Goal: Check status: Check status

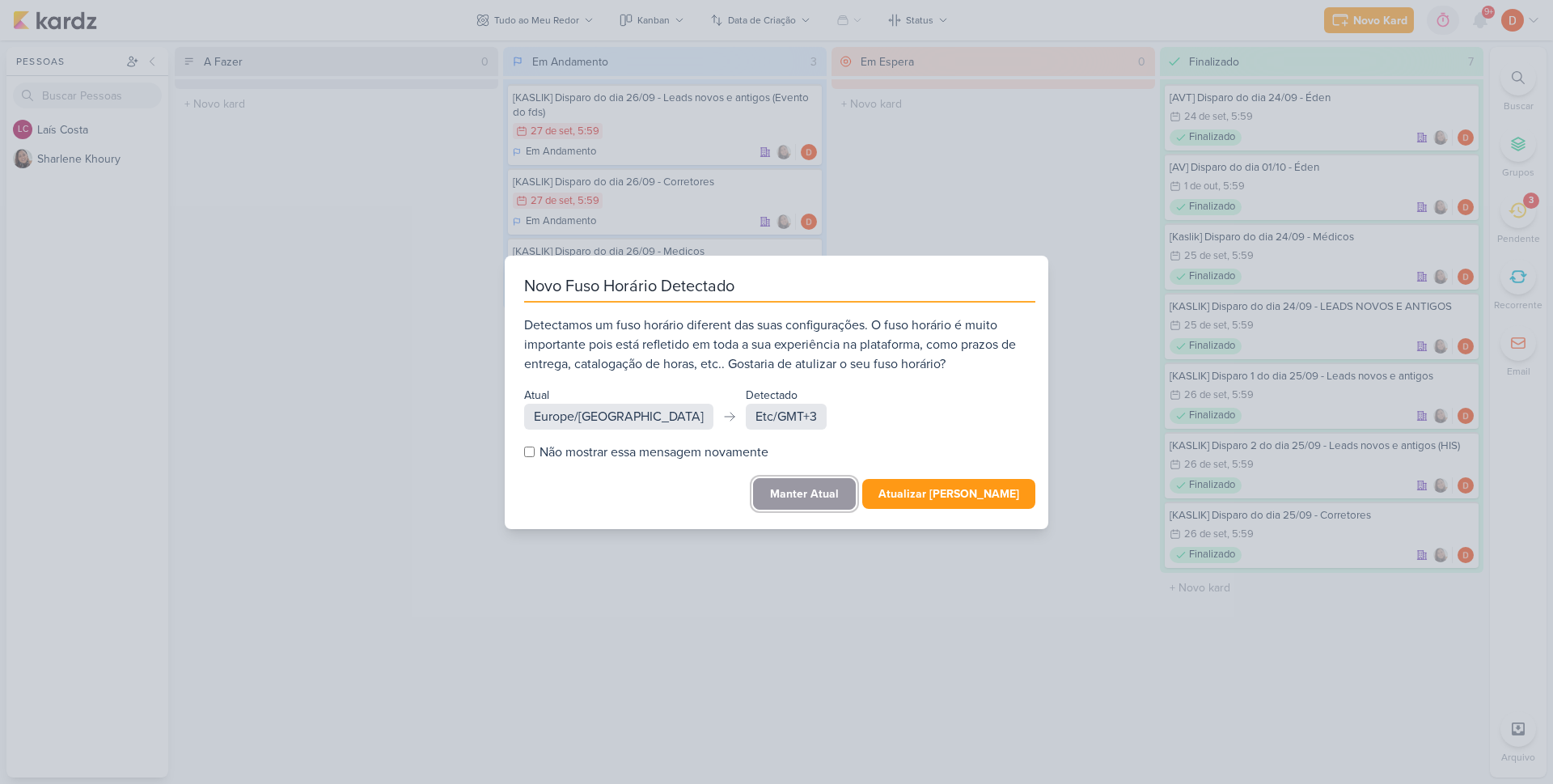
click at [817, 491] on button "Manter Atual" at bounding box center [804, 493] width 102 height 32
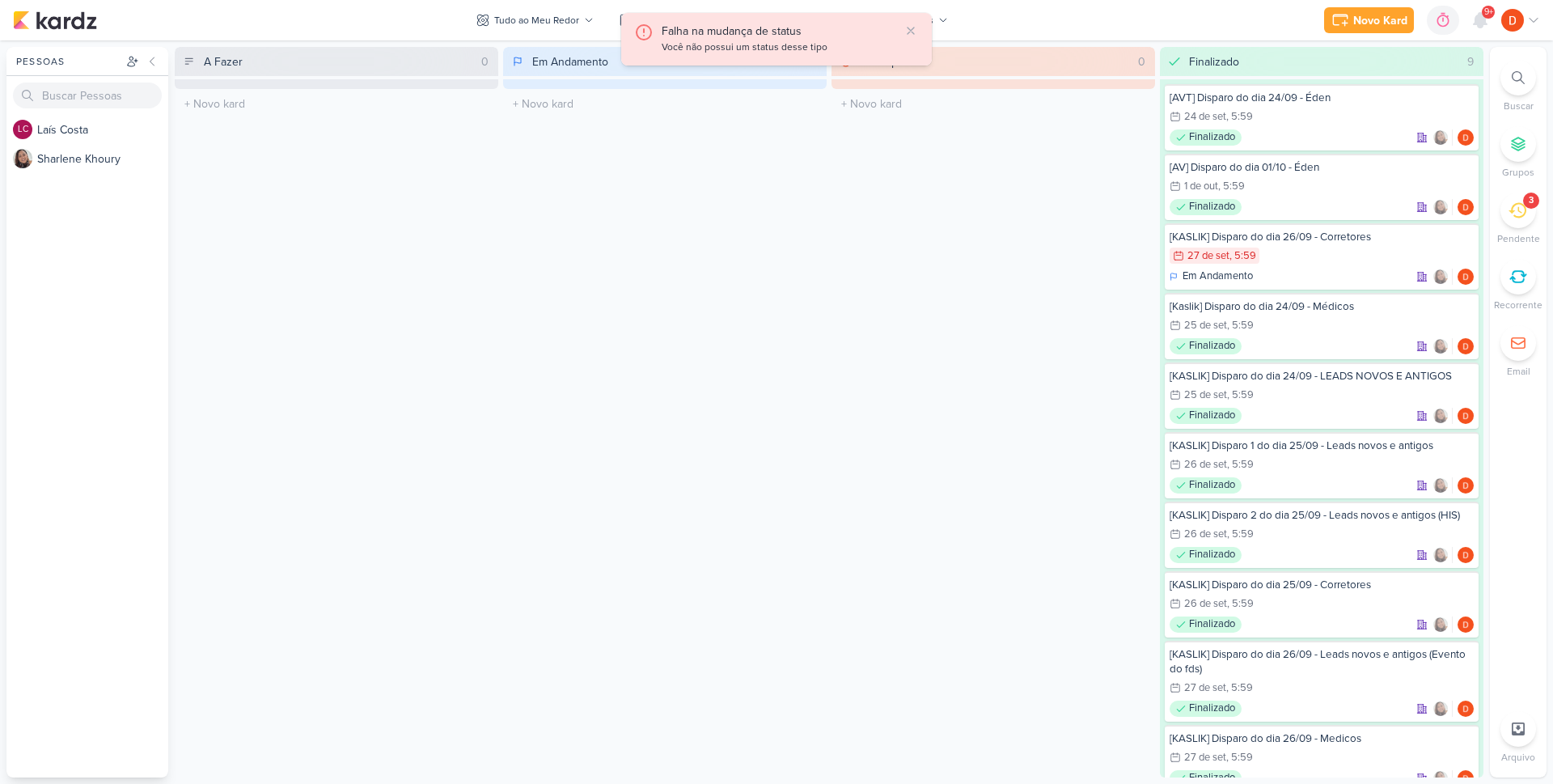
click at [964, 304] on div "Em Espera 0 O título do kard deve ter menos que 100 caracteres" at bounding box center [994, 412] width 323 height 730
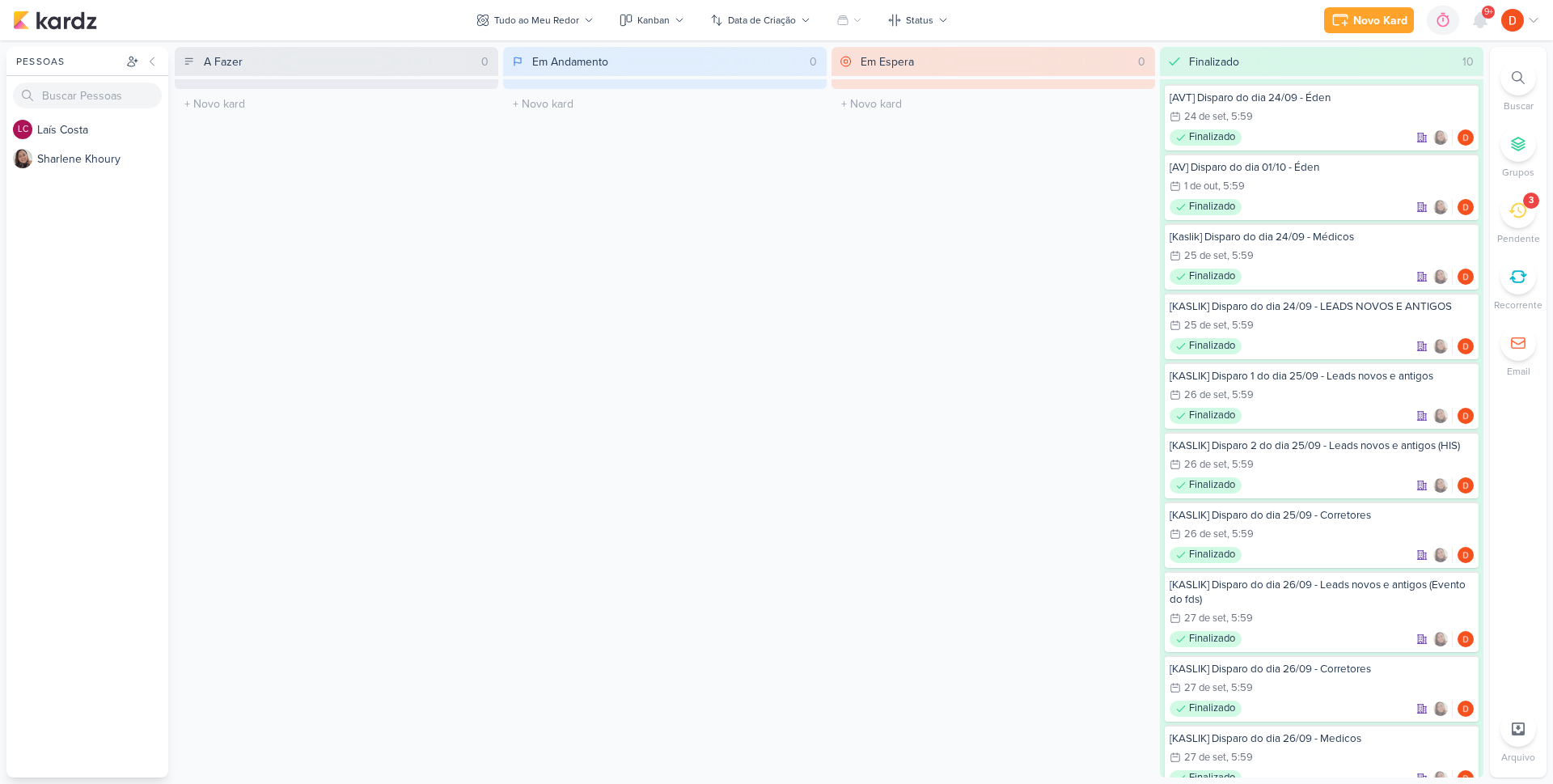
click at [1516, 212] on icon at bounding box center [1518, 210] width 18 height 18
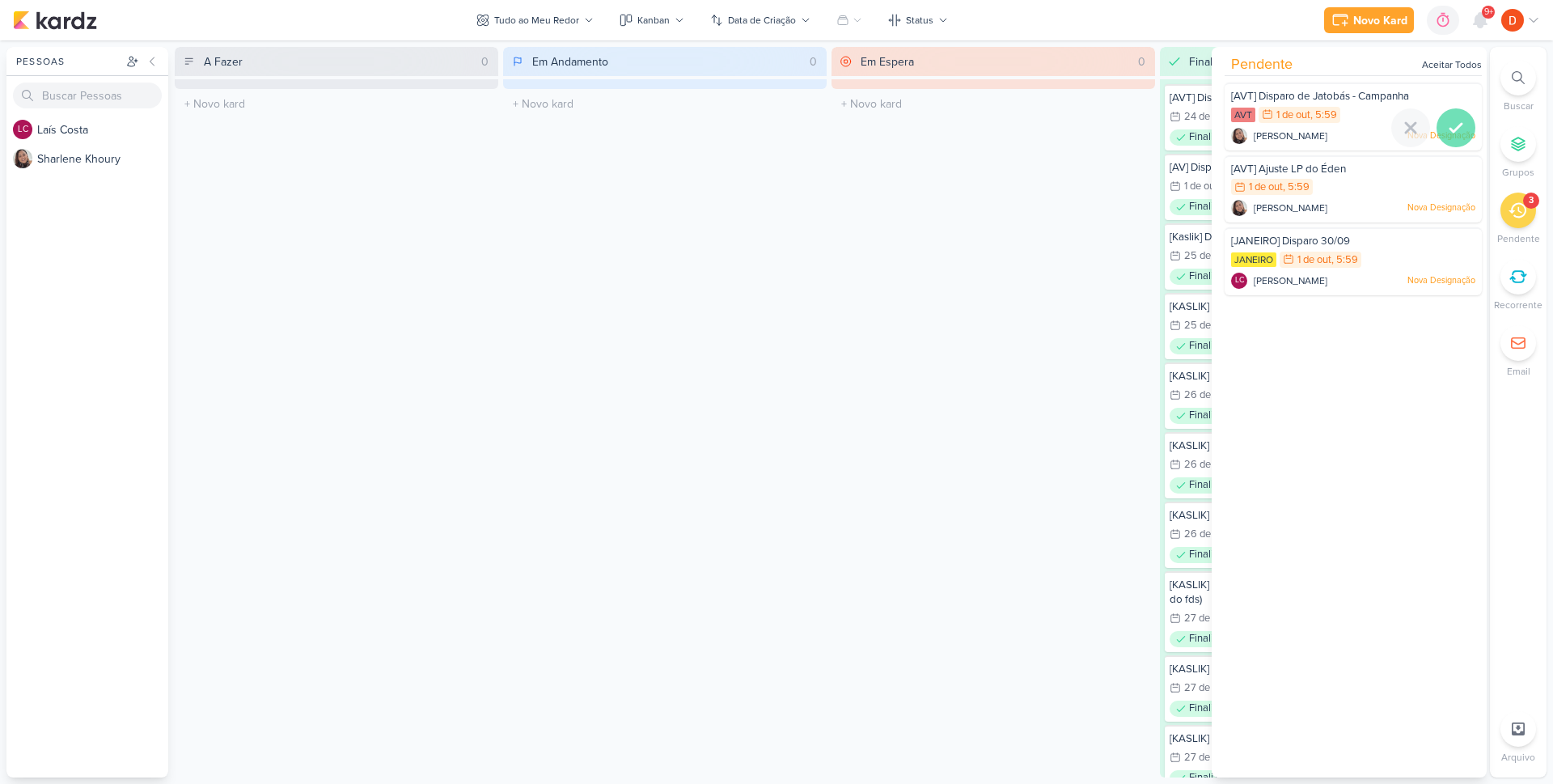
click at [1447, 132] on icon at bounding box center [1456, 128] width 19 height 19
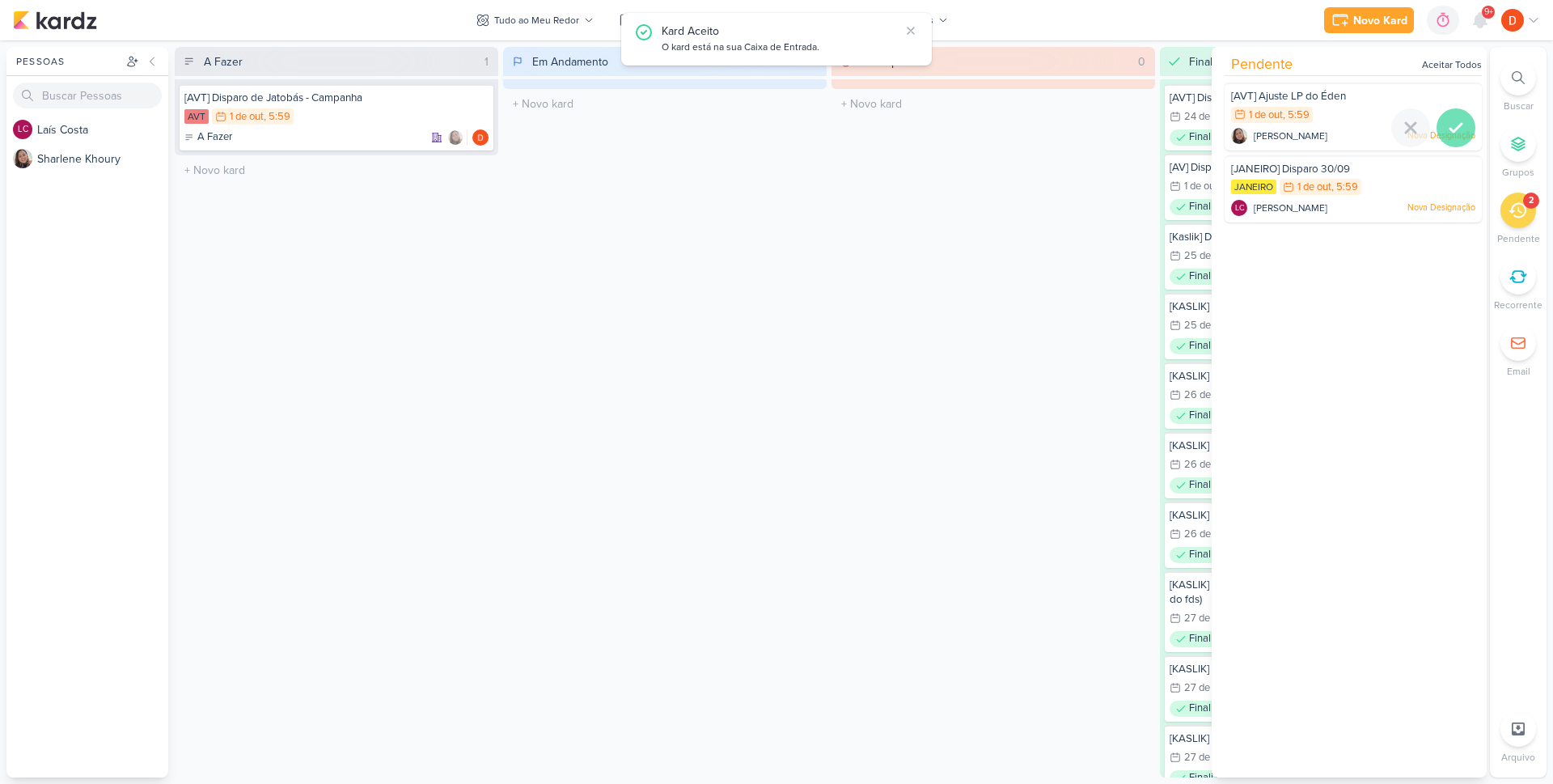
click at [1451, 136] on icon at bounding box center [1456, 128] width 19 height 19
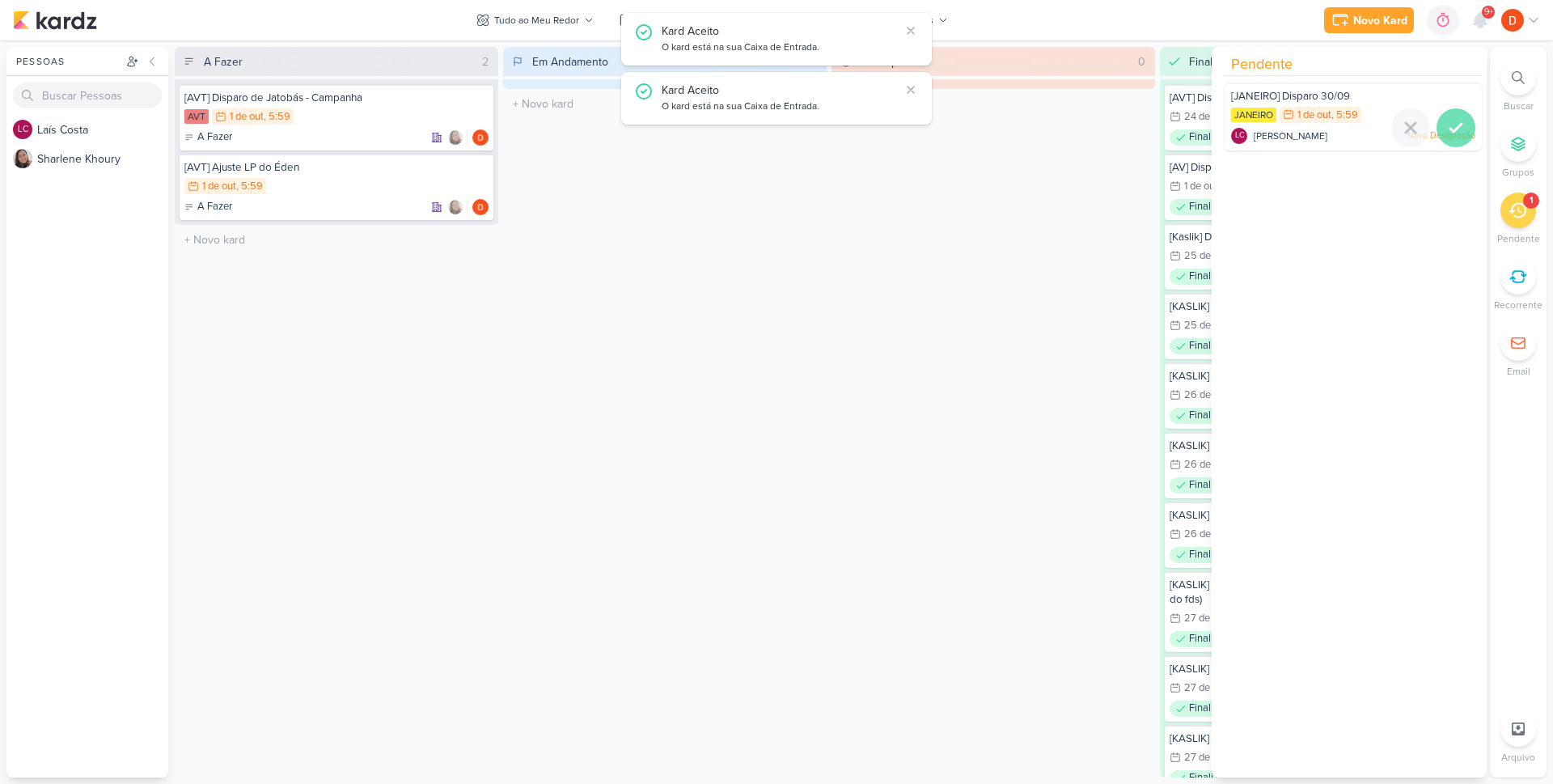
click at [1447, 122] on icon at bounding box center [1456, 128] width 19 height 19
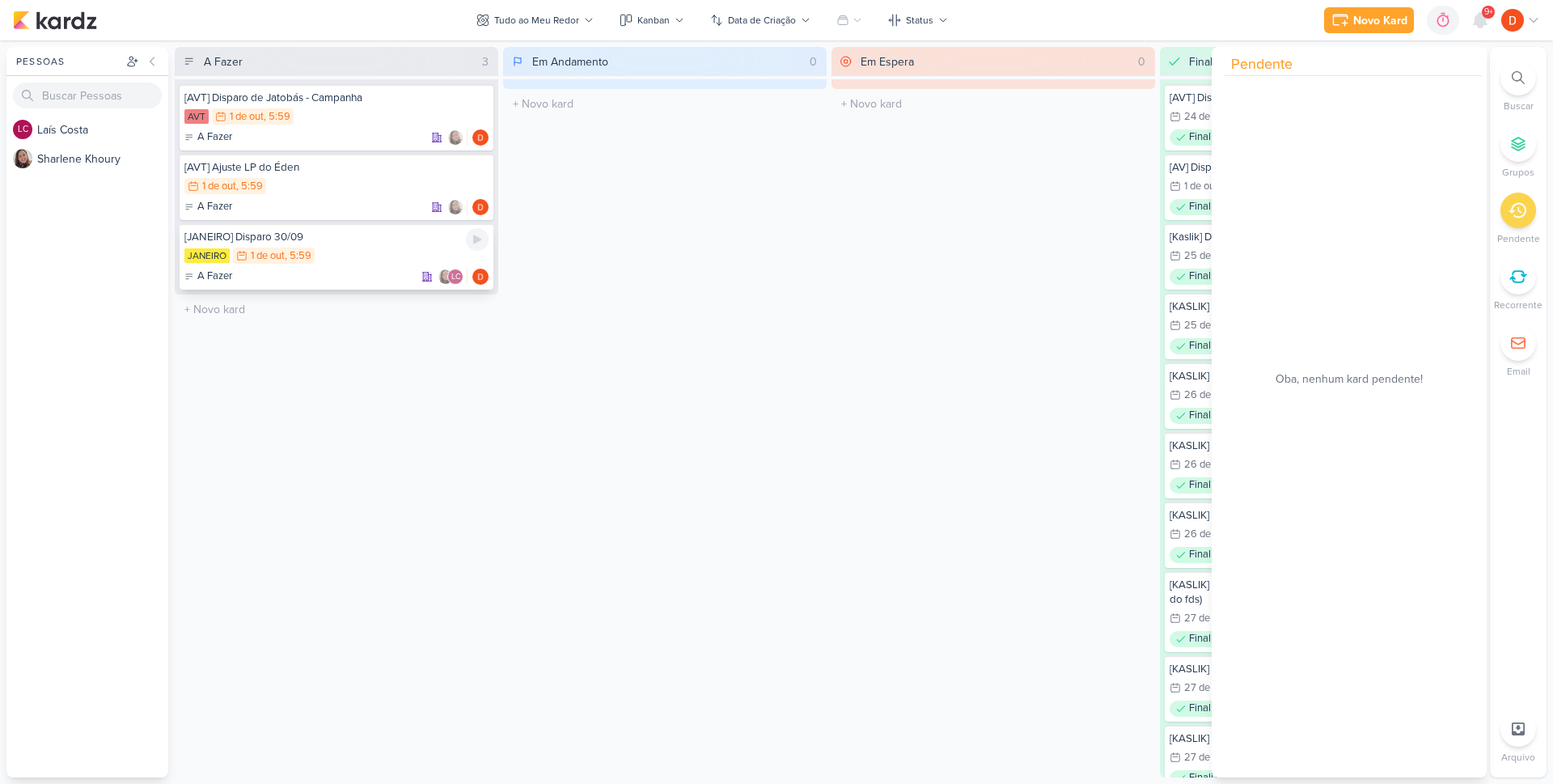
click at [362, 249] on div "[DATE] [DATE] 5:59" at bounding box center [337, 256] width 304 height 18
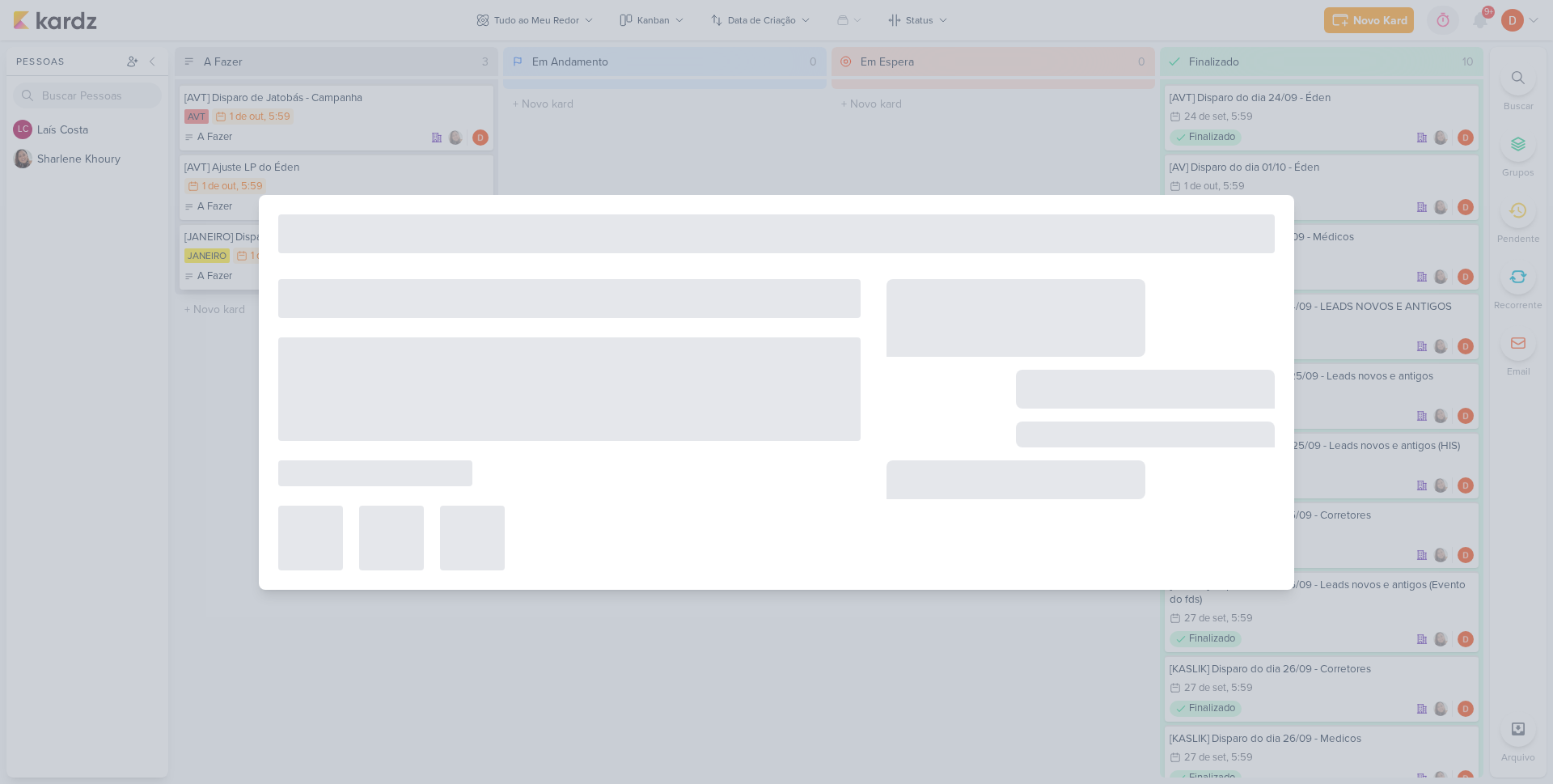
click at [362, 249] on div at bounding box center [776, 233] width 996 height 39
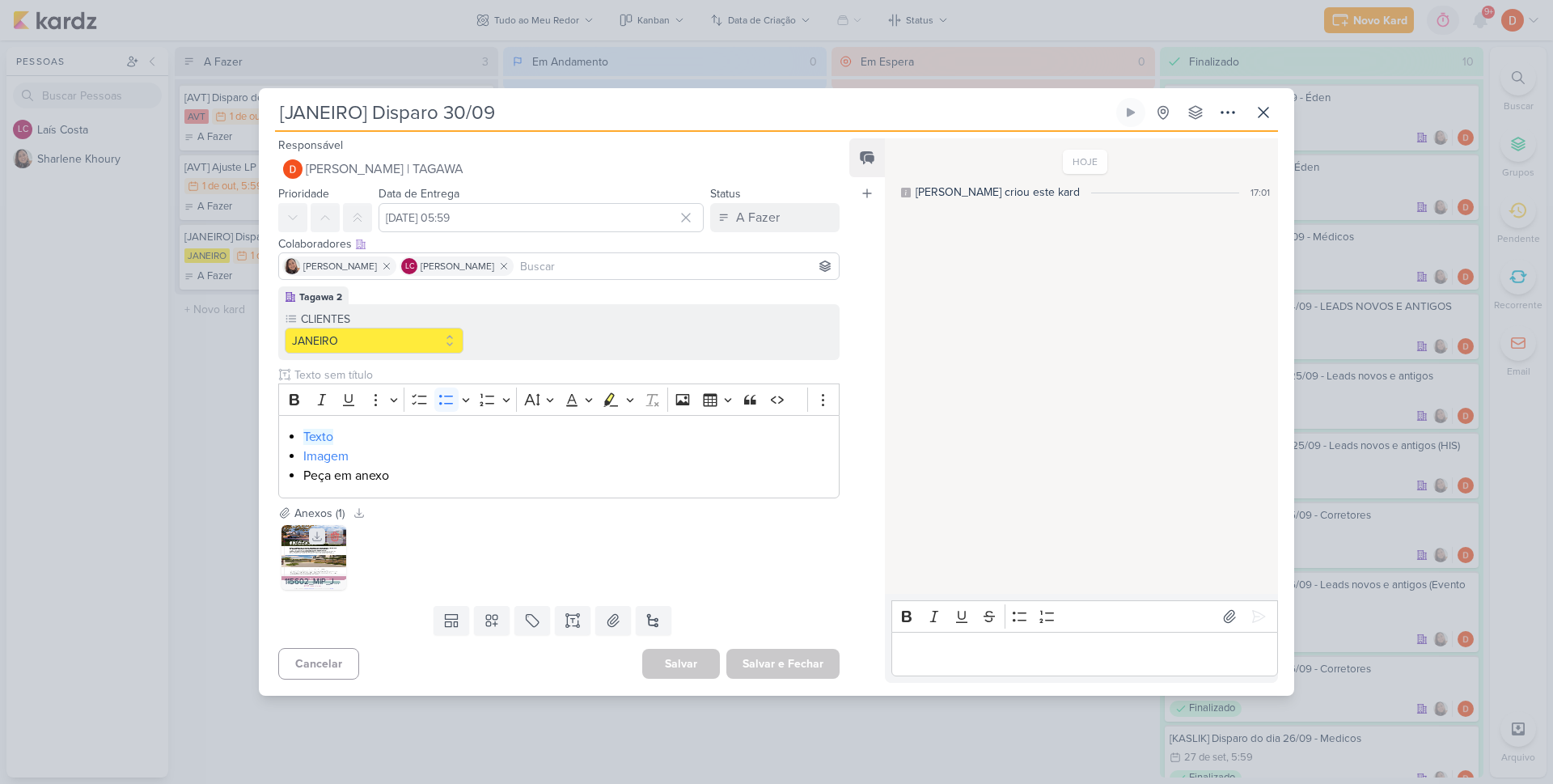
click at [317, 537] on icon at bounding box center [317, 535] width 9 height 9
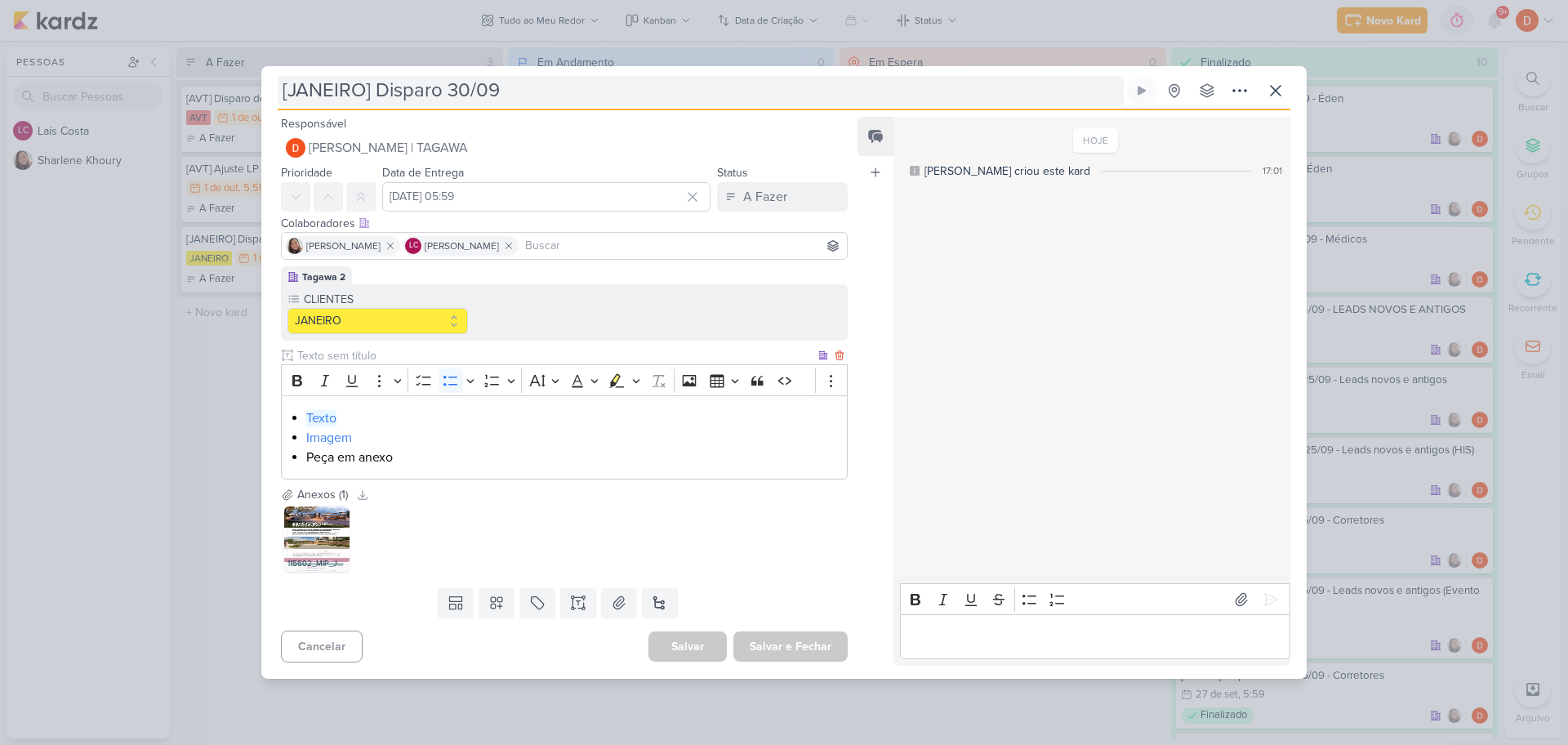
drag, startPoint x: 325, startPoint y: 422, endPoint x: 862, endPoint y: 95, distance: 628.7
click at [325, 421] on link "Texto" at bounding box center [321, 418] width 30 height 16
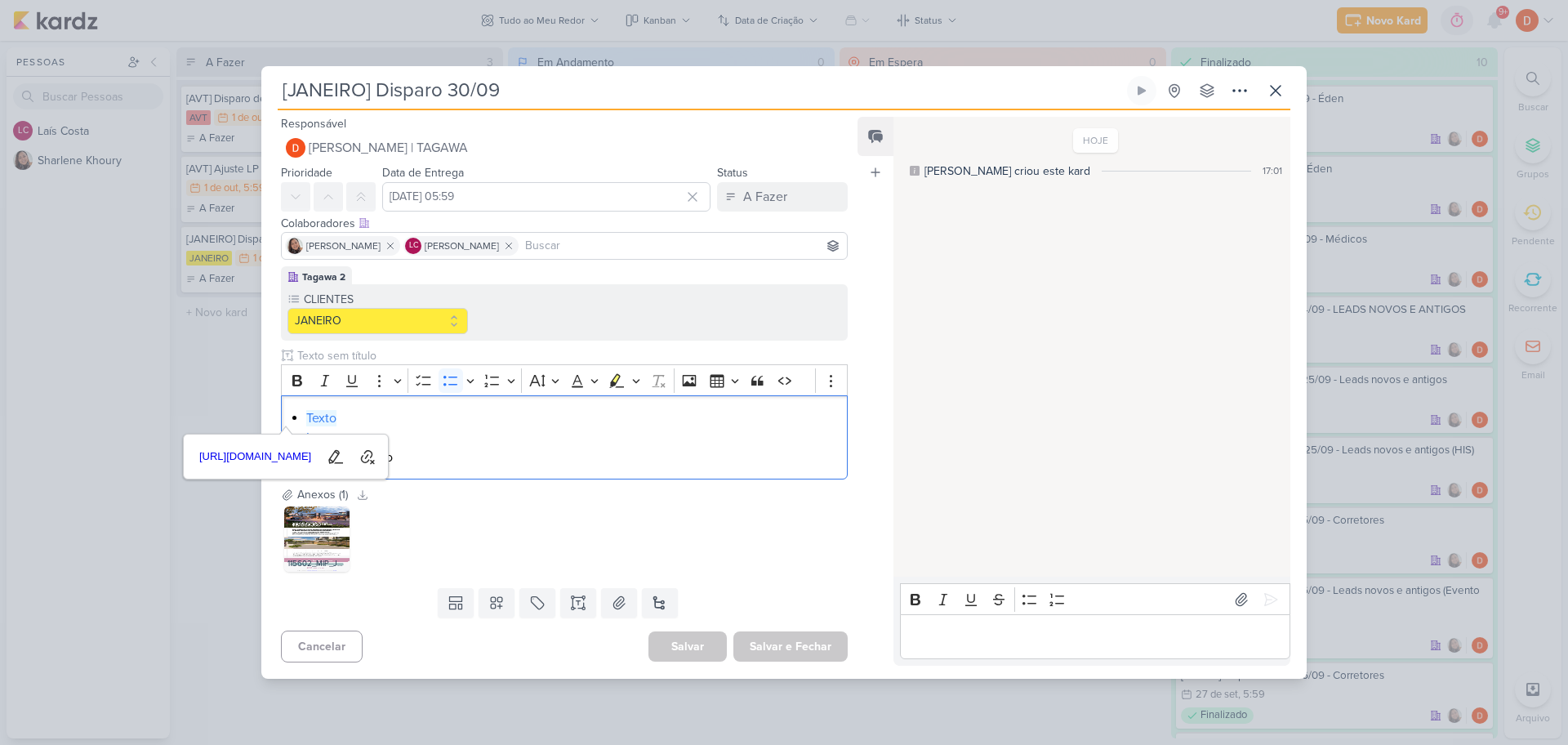
click at [246, 316] on div "[JANEIRO] Disparo 30/09 Criado por [PERSON_NAME]" at bounding box center [784, 372] width 1568 height 745
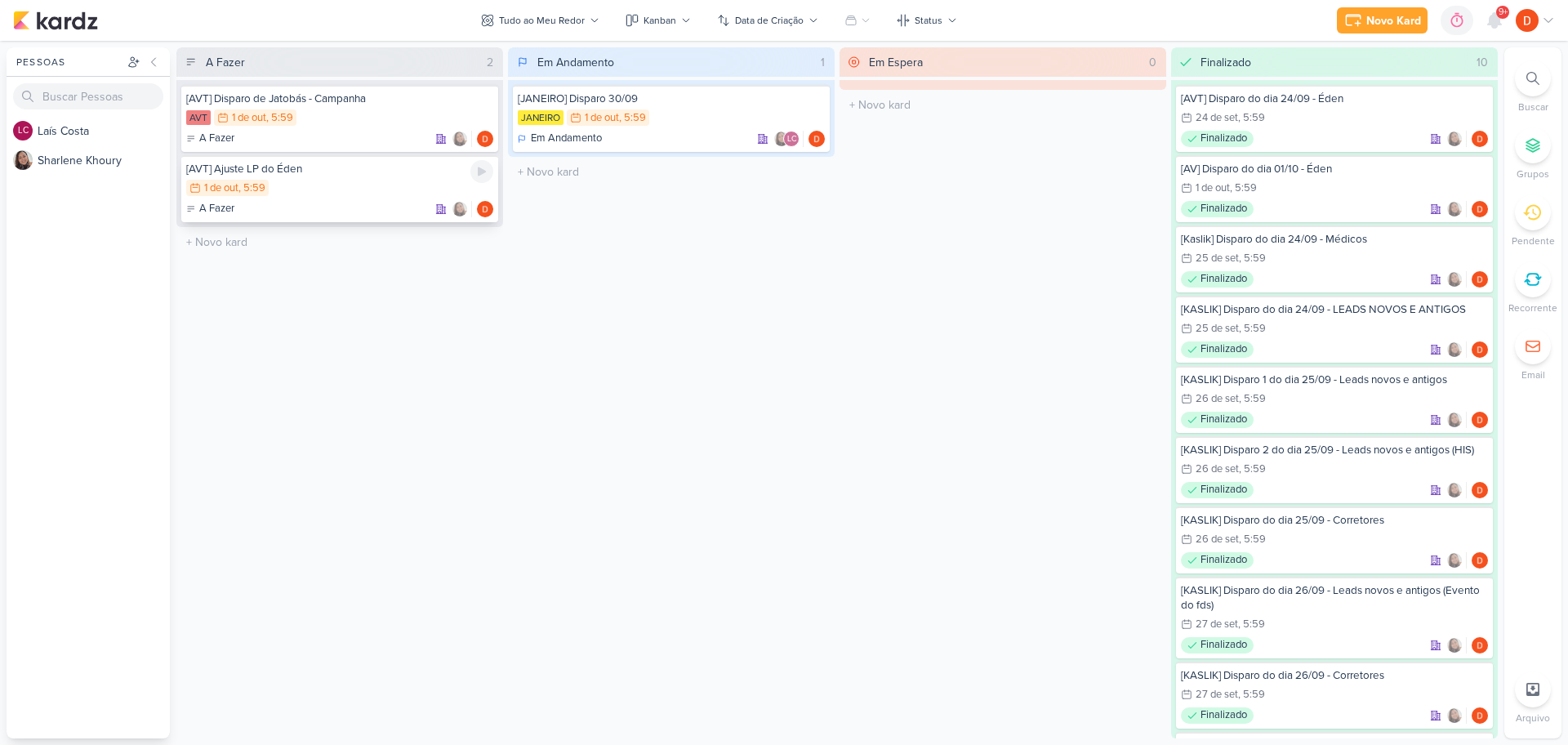
click at [346, 181] on div "1/10 [DATE] 5:59" at bounding box center [340, 188] width 307 height 18
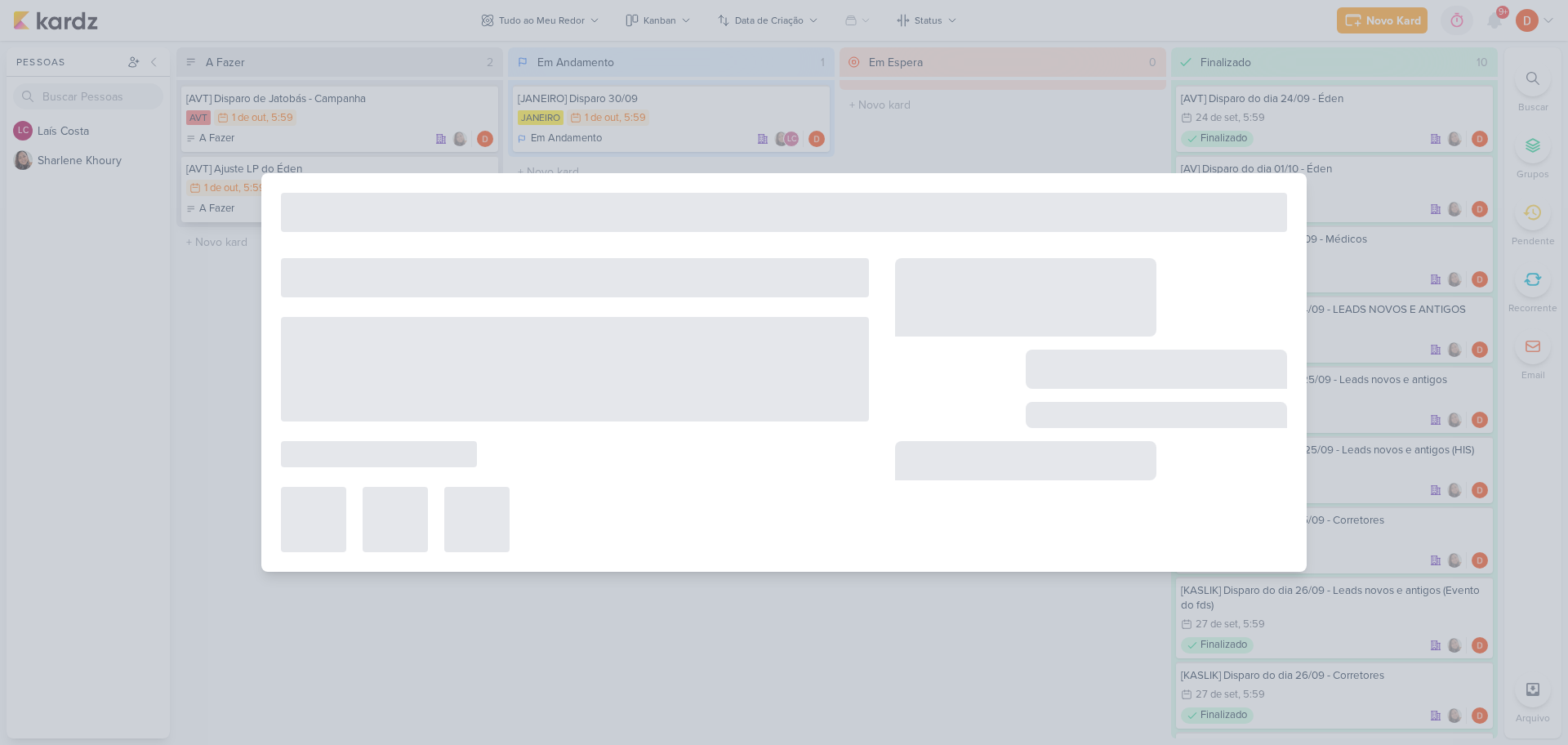
click at [346, 181] on div at bounding box center [784, 372] width 1046 height 399
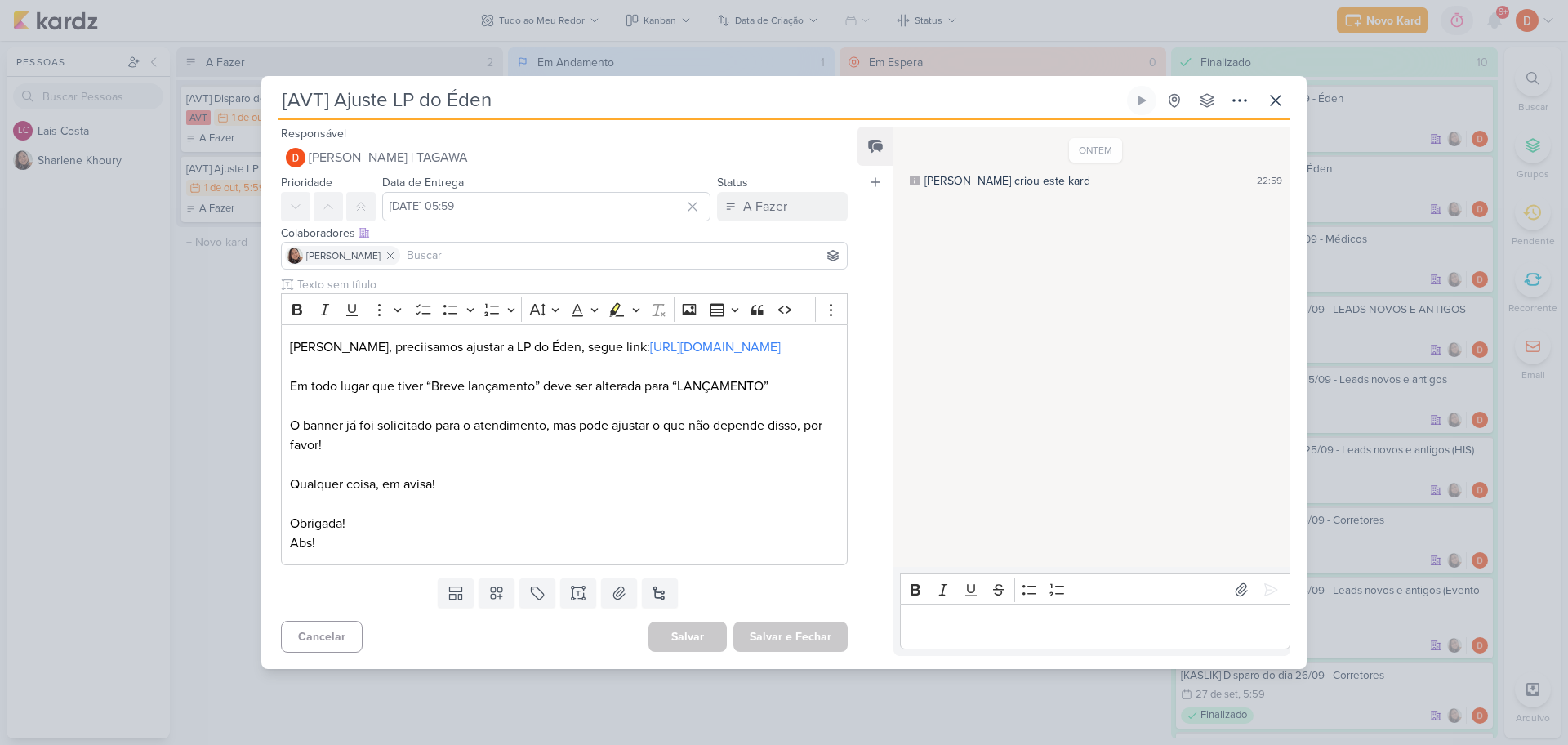
click at [232, 411] on div "[AVT] Ajuste LP do Éden Criado por [PERSON_NAME]" at bounding box center [784, 372] width 1568 height 745
